Goal: Task Accomplishment & Management: Use online tool/utility

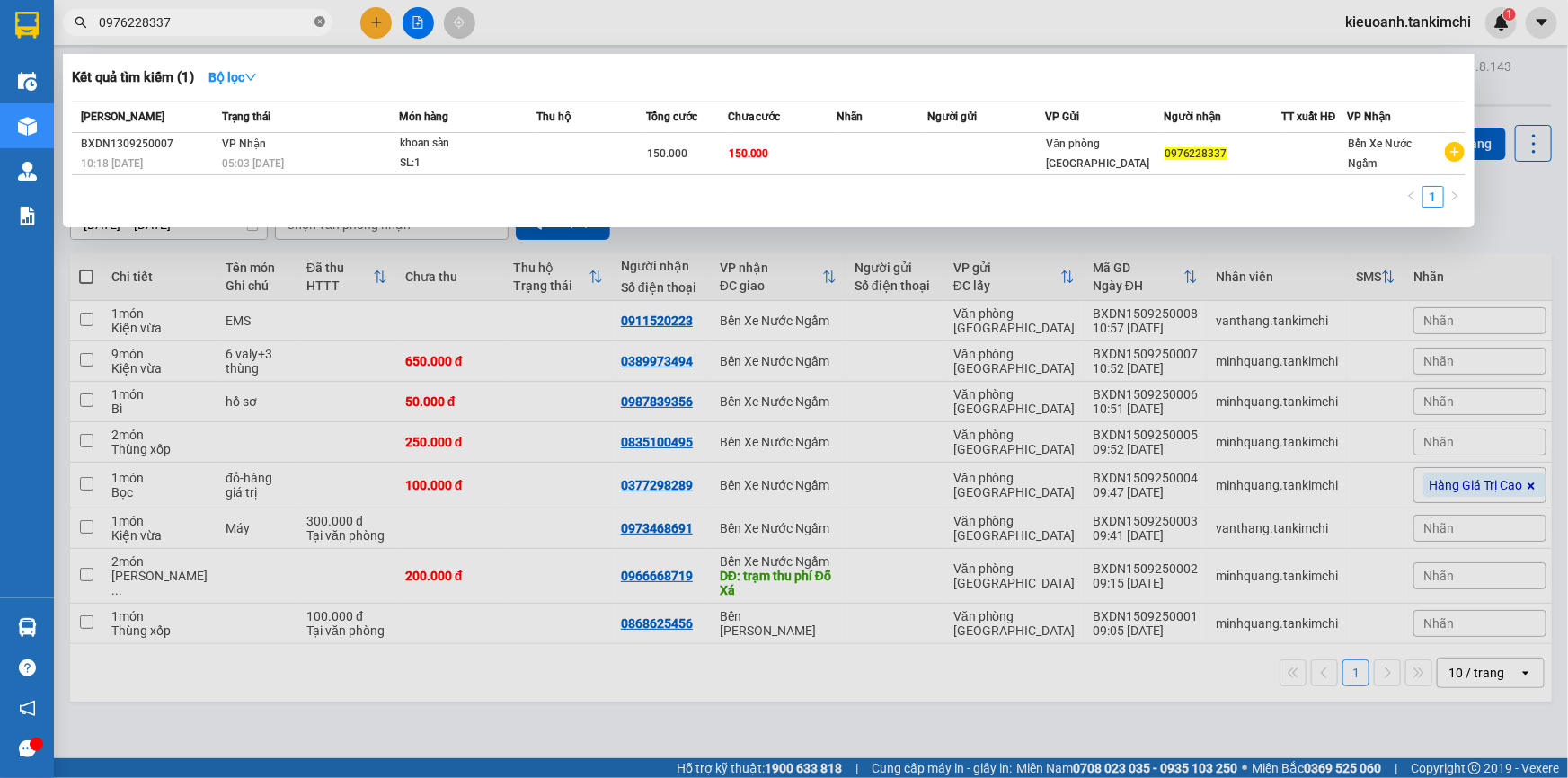
click at [316, 26] on icon "close-circle" at bounding box center [319, 21] width 11 height 11
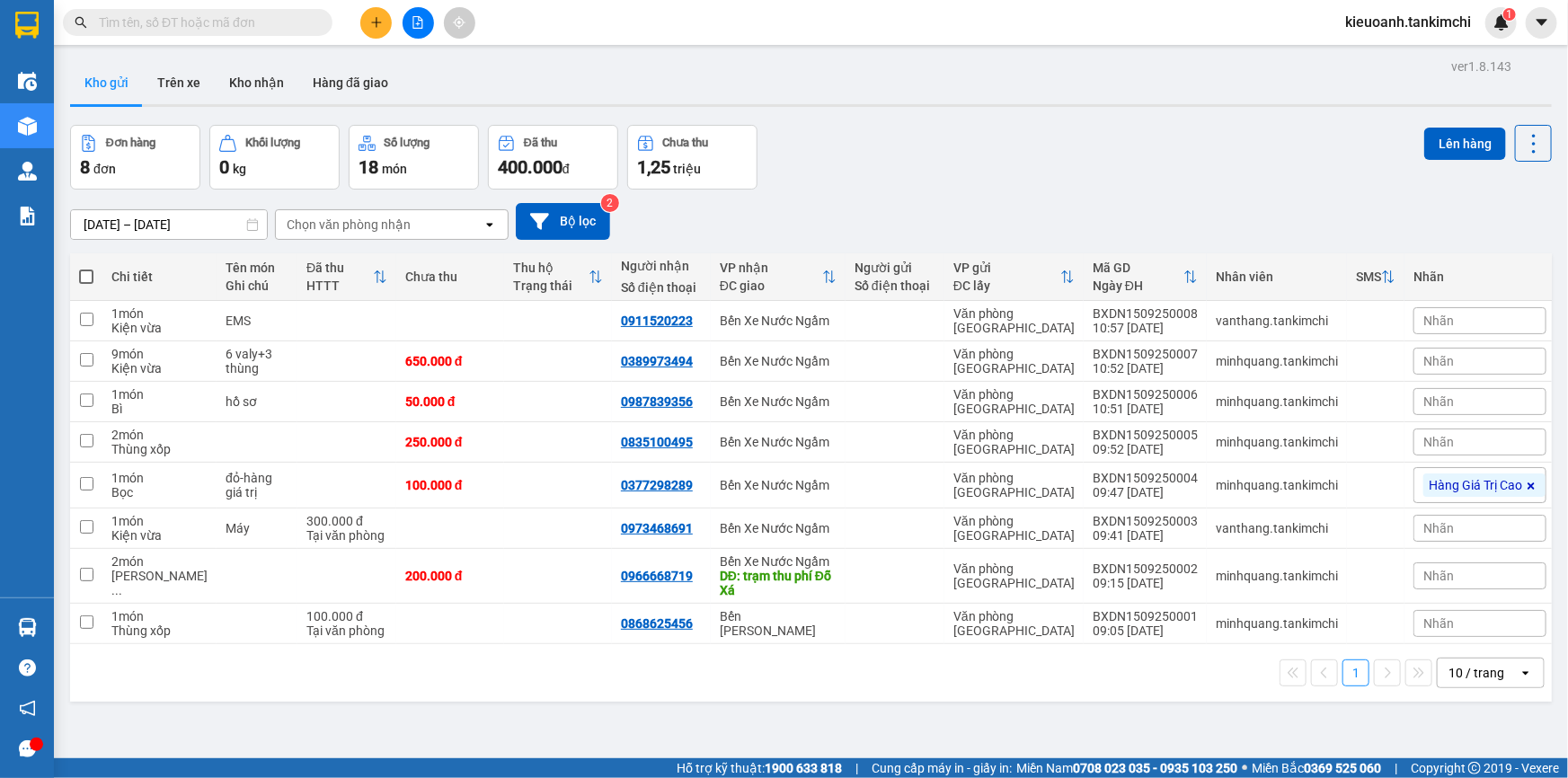
click at [277, 26] on input "text" at bounding box center [205, 22] width 212 height 19
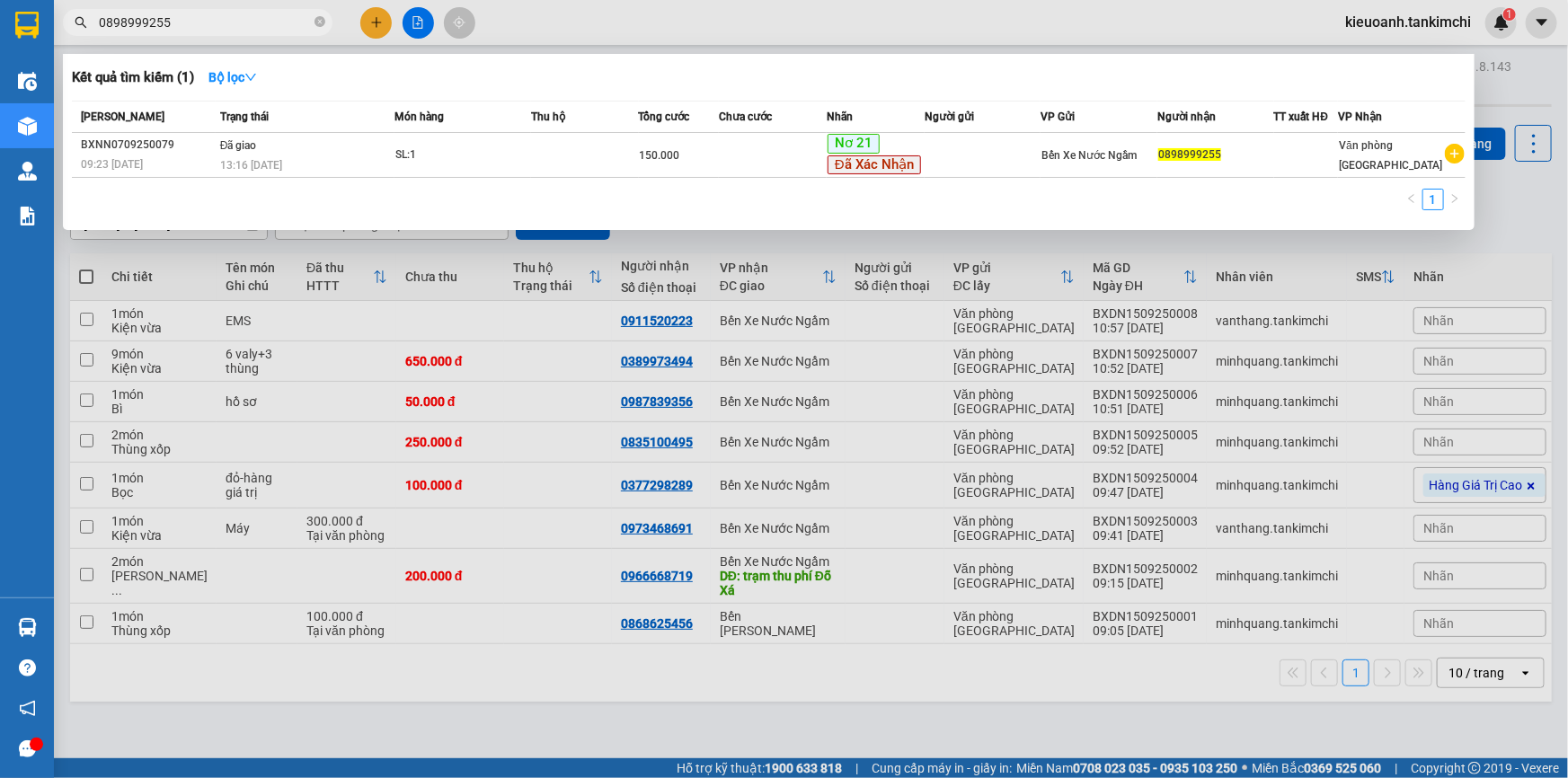
click at [271, 29] on input "0898999255" at bounding box center [205, 22] width 212 height 19
click at [239, 11] on span "0898999255" at bounding box center [198, 22] width 270 height 27
click at [157, 27] on input "0898999255" at bounding box center [205, 22] width 212 height 19
click at [141, 27] on input "0898999255" at bounding box center [205, 22] width 212 height 19
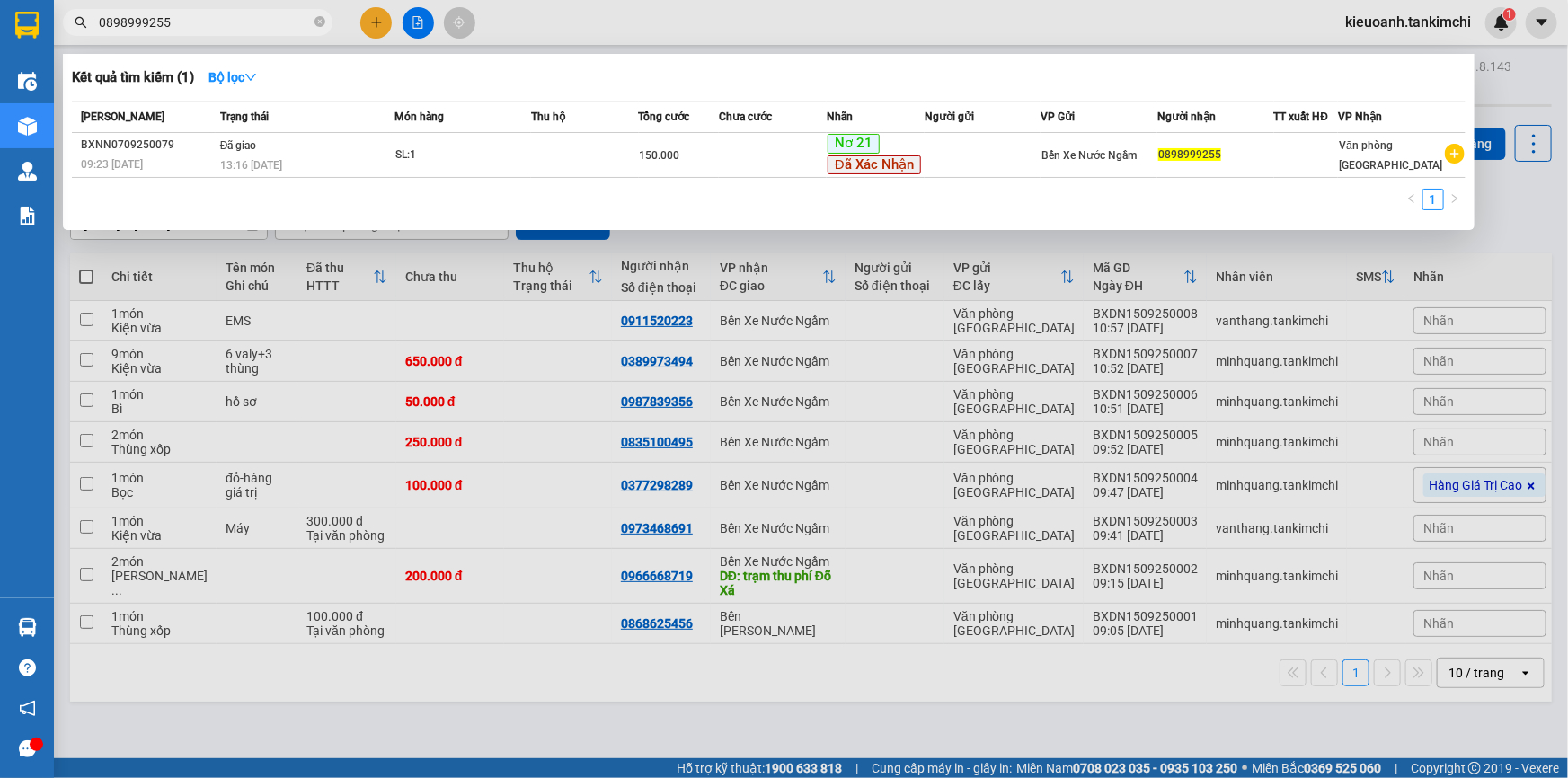
drag, startPoint x: 139, startPoint y: 27, endPoint x: 186, endPoint y: 26, distance: 47.0
click at [186, 26] on input "0898999255" at bounding box center [205, 22] width 212 height 19
click at [182, 25] on input "0898999255" at bounding box center [205, 22] width 212 height 19
drag, startPoint x: 142, startPoint y: 26, endPoint x: 177, endPoint y: 26, distance: 35.0
click at [177, 26] on input "0898999255" at bounding box center [205, 22] width 212 height 19
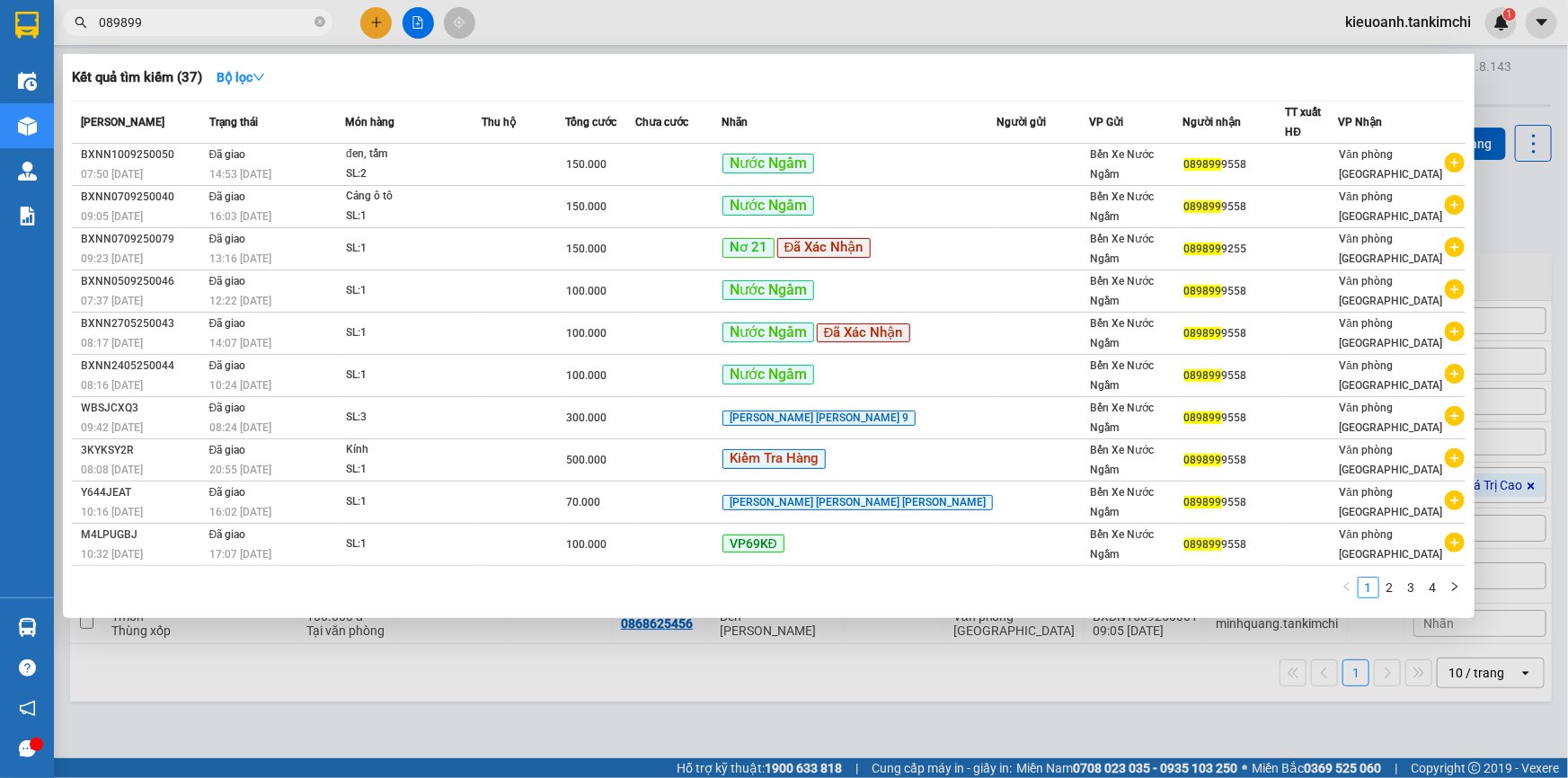
click at [179, 11] on span "089899" at bounding box center [198, 22] width 270 height 27
click at [179, 17] on input "089899" at bounding box center [205, 22] width 212 height 19
paste input "9255"
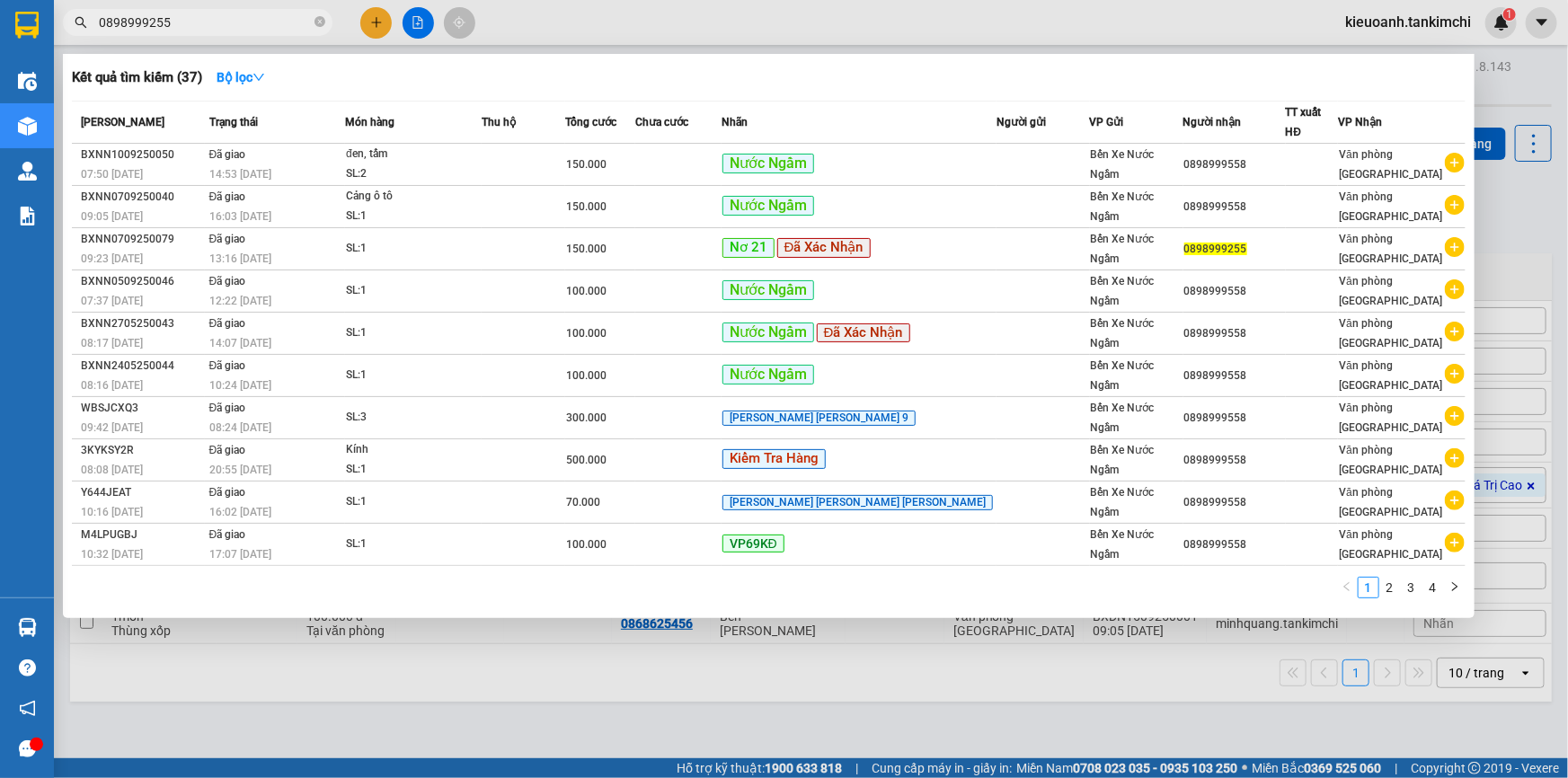
click at [193, 17] on input "0898999255" at bounding box center [205, 22] width 212 height 19
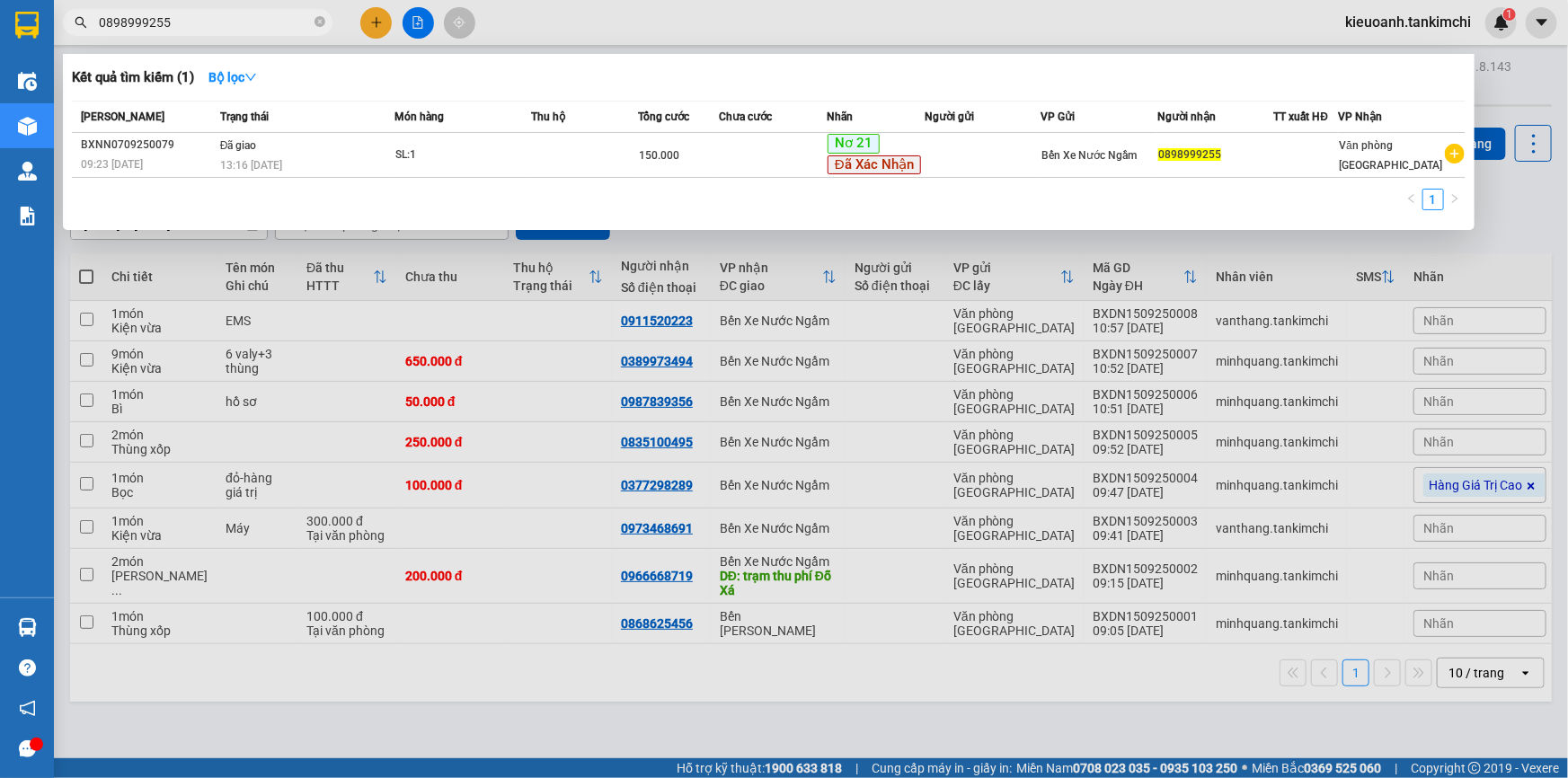
drag, startPoint x: 139, startPoint y: 28, endPoint x: 60, endPoint y: 28, distance: 79.0
click at [60, 28] on div "0898999255" at bounding box center [175, 22] width 350 height 27
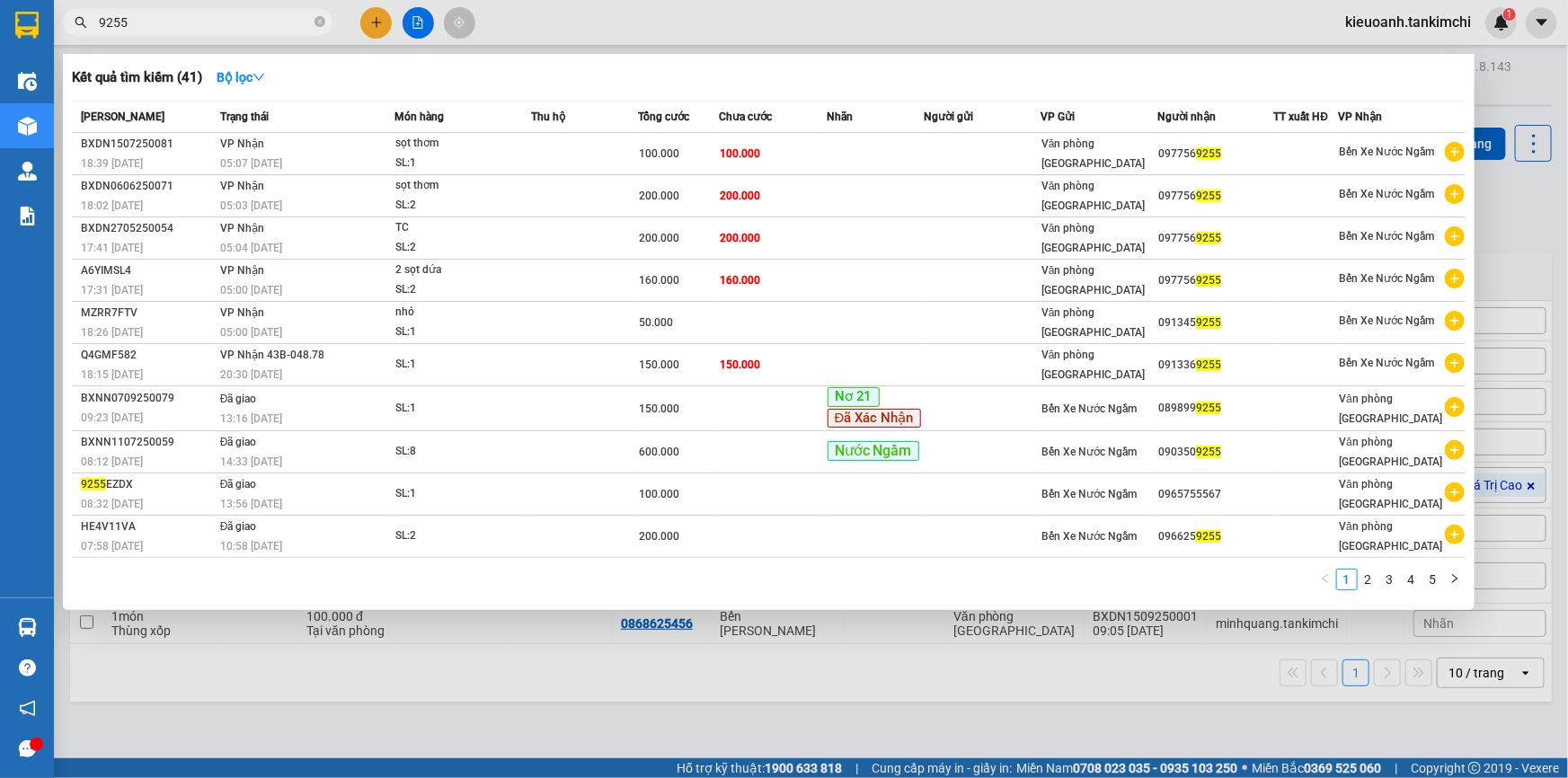
type input "9255"
click at [315, 23] on icon "close-circle" at bounding box center [319, 21] width 11 height 11
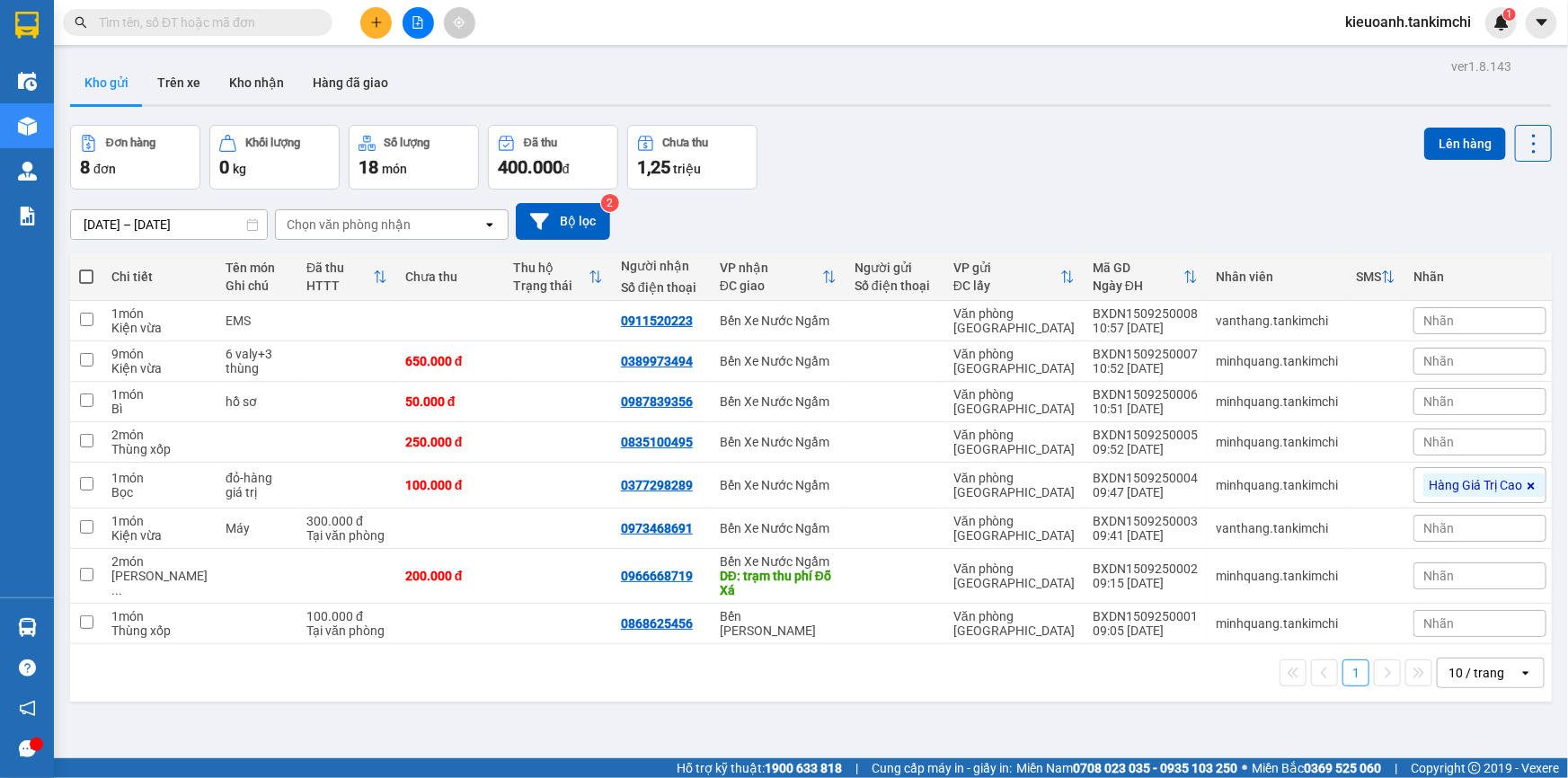
drag, startPoint x: 270, startPoint y: 27, endPoint x: 367, endPoint y: 0, distance: 100.7
click at [269, 27] on input "text" at bounding box center [205, 22] width 212 height 19
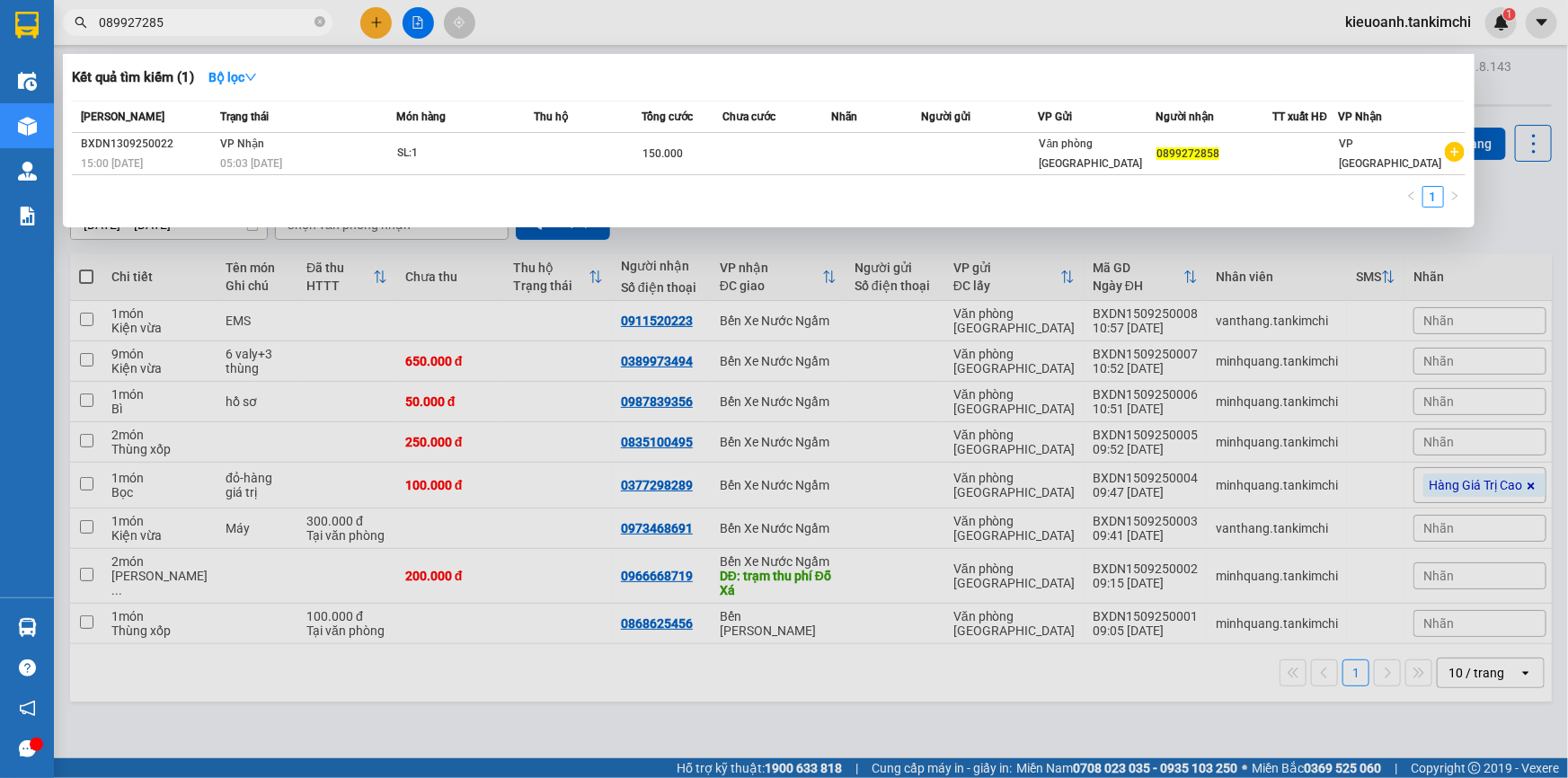
type input "0899272858"
click at [317, 23] on icon "close-circle" at bounding box center [319, 21] width 11 height 11
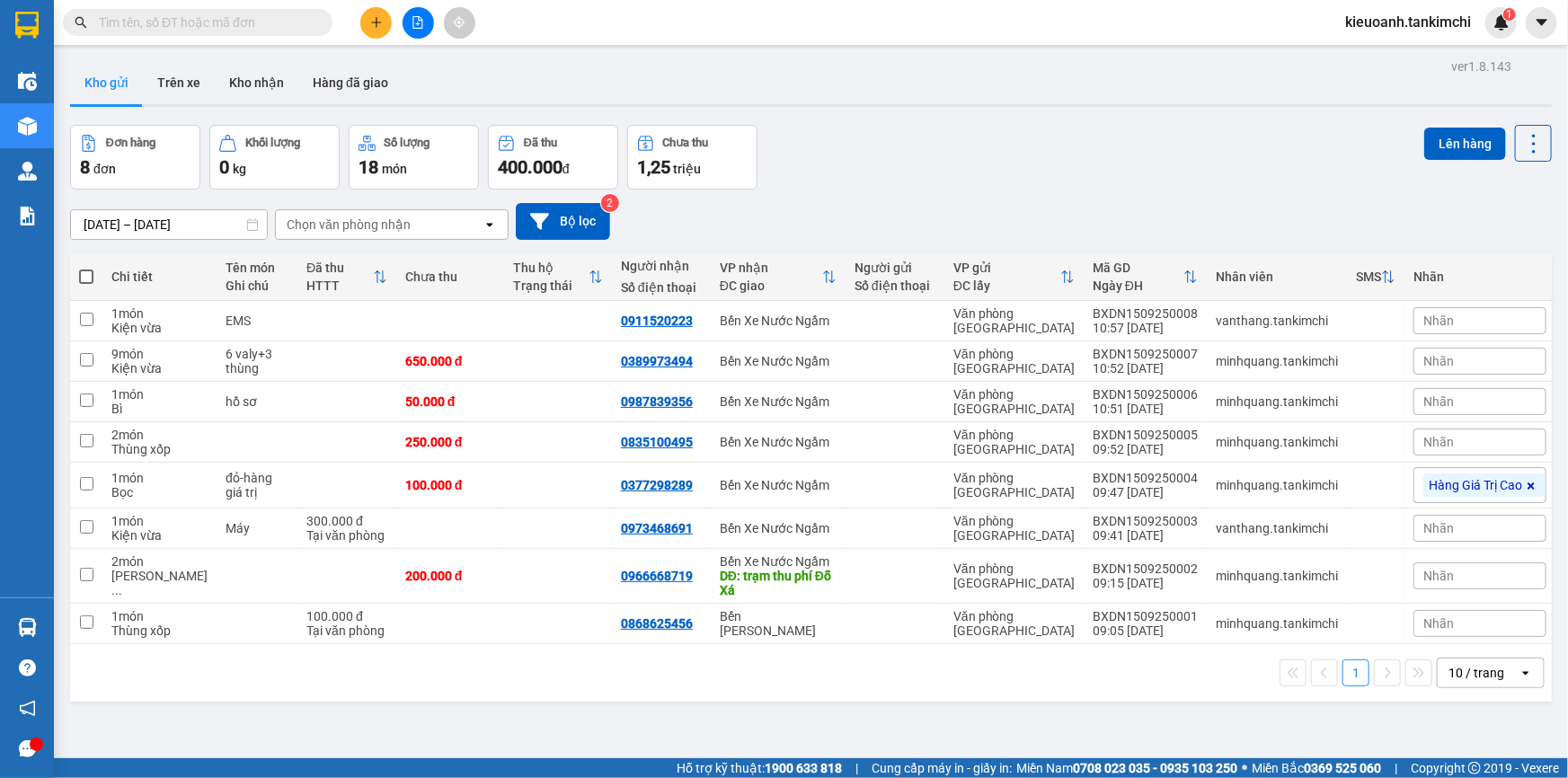
click at [178, 26] on input "text" at bounding box center [205, 22] width 212 height 19
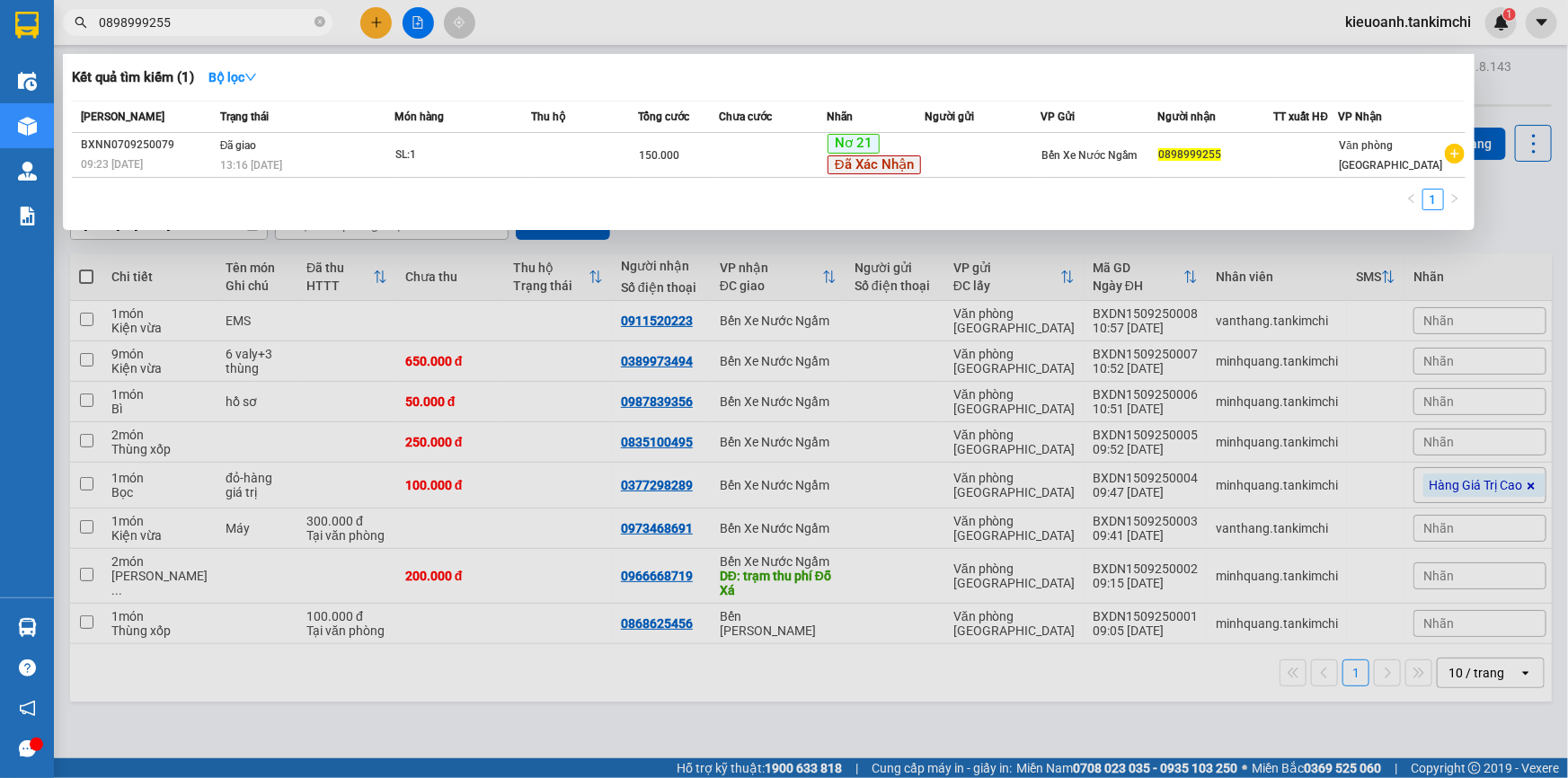
type input "0898999255"
